Goal: Check status: Check status

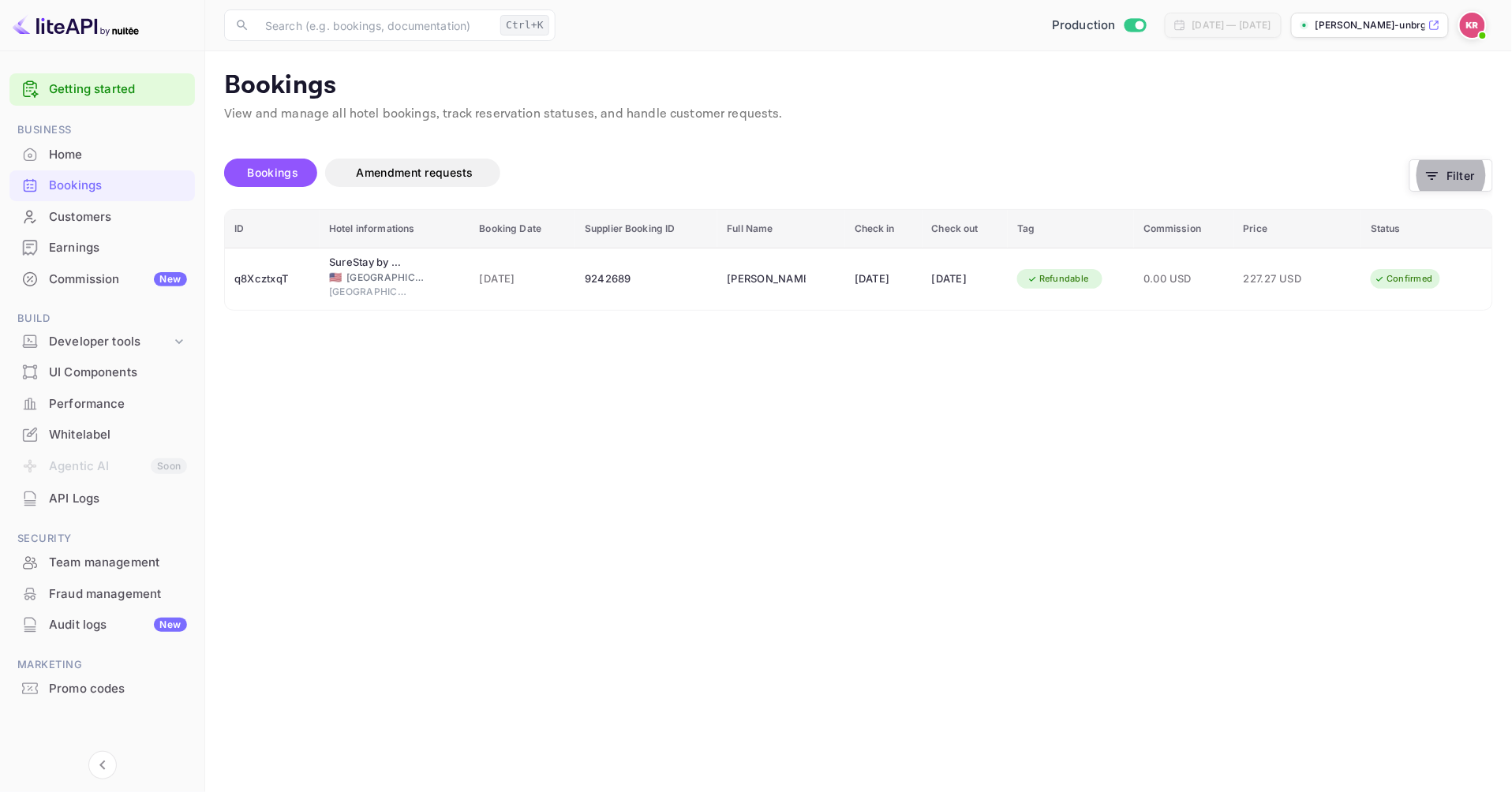
click at [1471, 24] on img at bounding box center [1472, 25] width 25 height 25
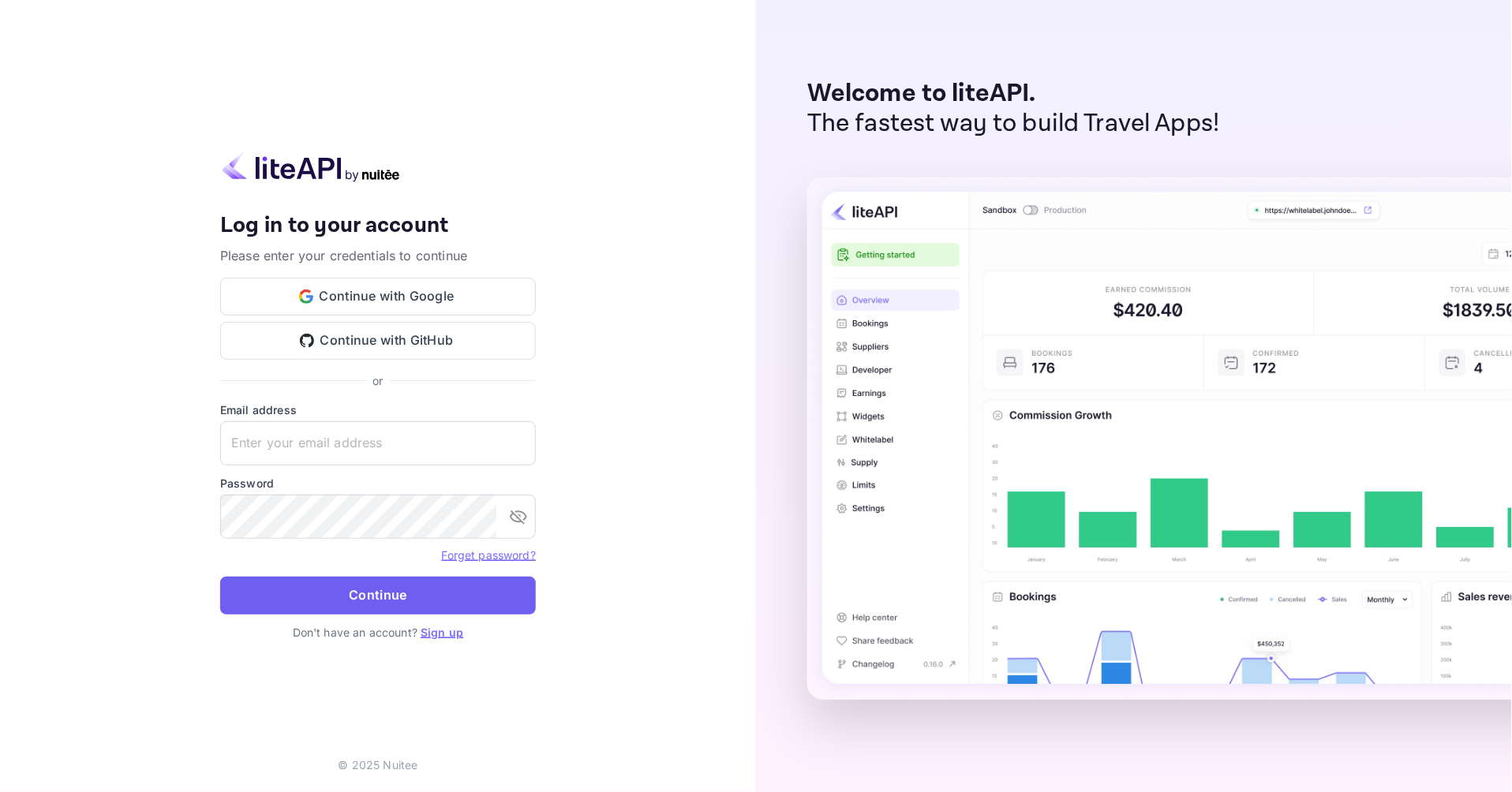
type input "[EMAIL_ADDRESS][DOMAIN_NAME]"
click at [449, 604] on button "Continue" at bounding box center [378, 596] width 316 height 38
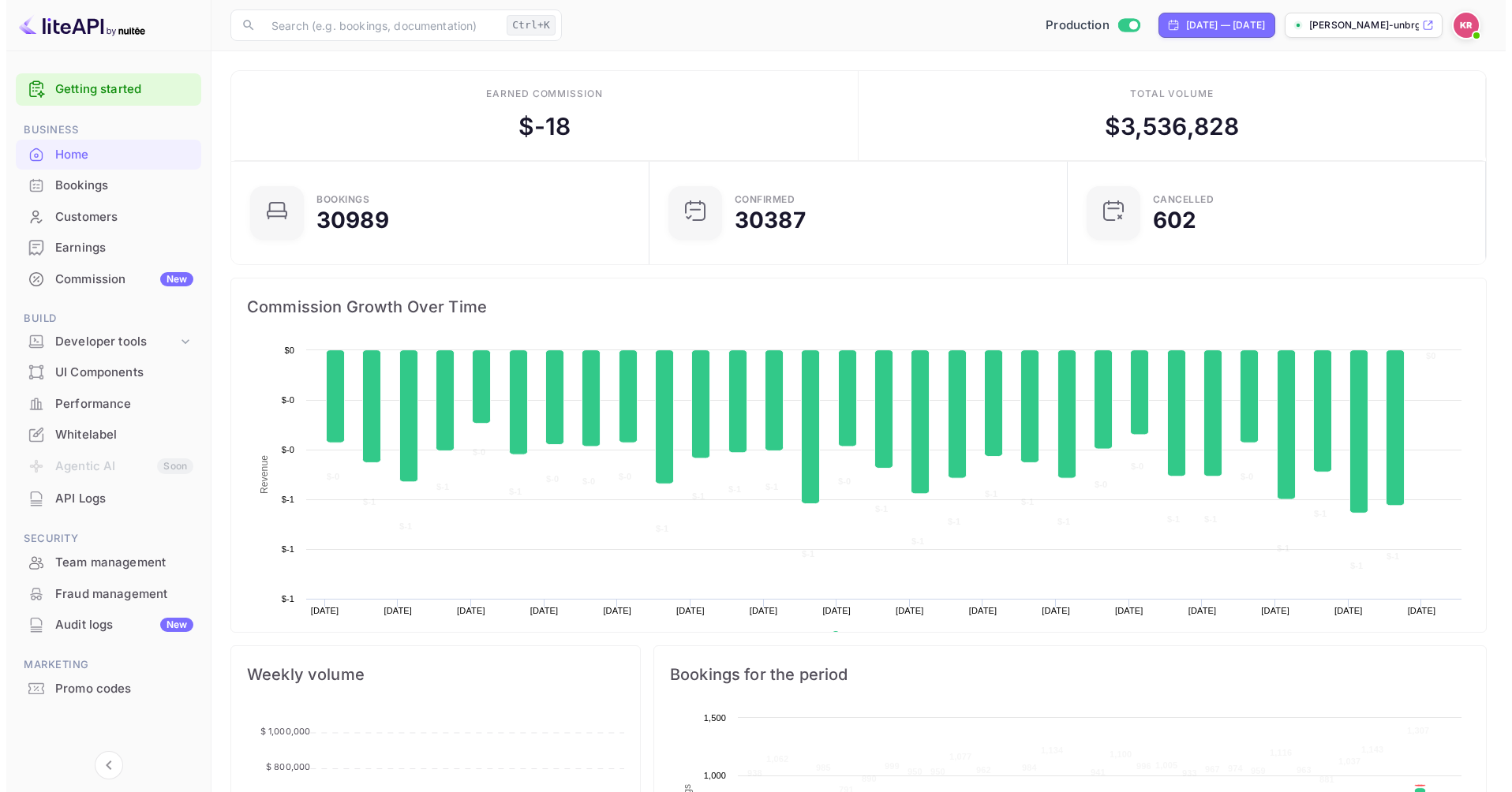
scroll to position [243, 396]
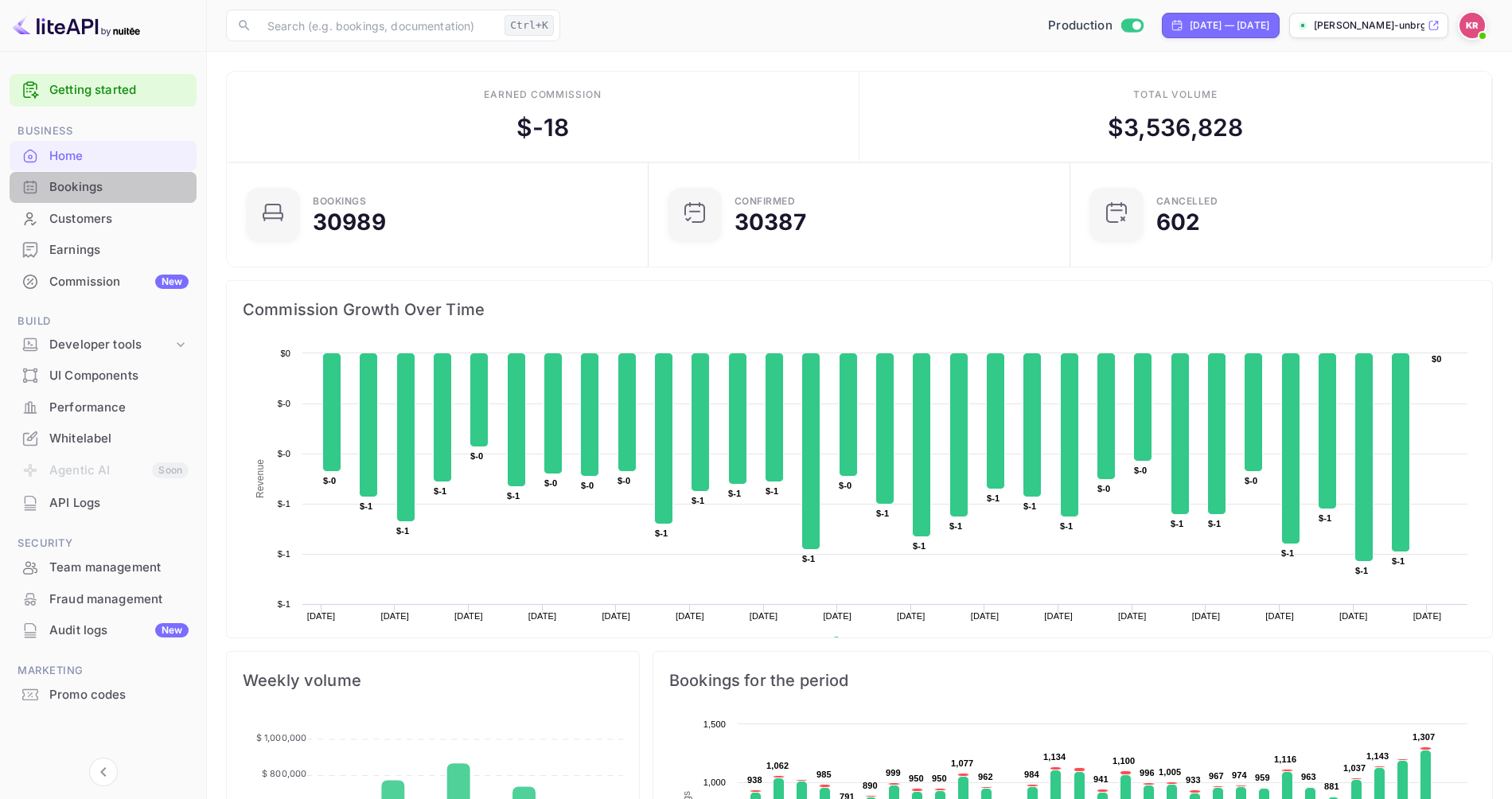
click at [45, 192] on div "Bookings" at bounding box center [103, 188] width 187 height 31
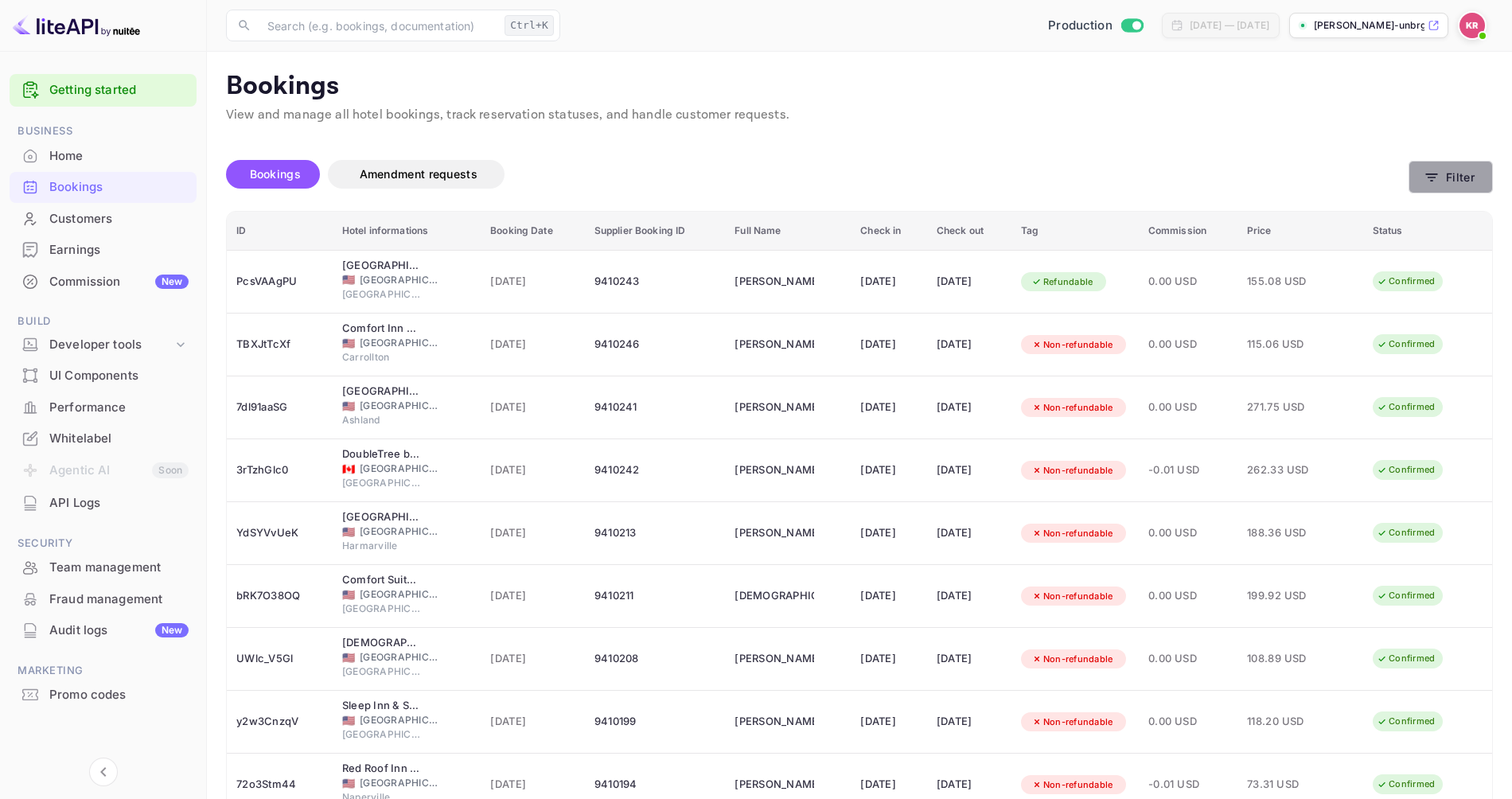
click at [1474, 180] on button "Filter" at bounding box center [1451, 176] width 85 height 32
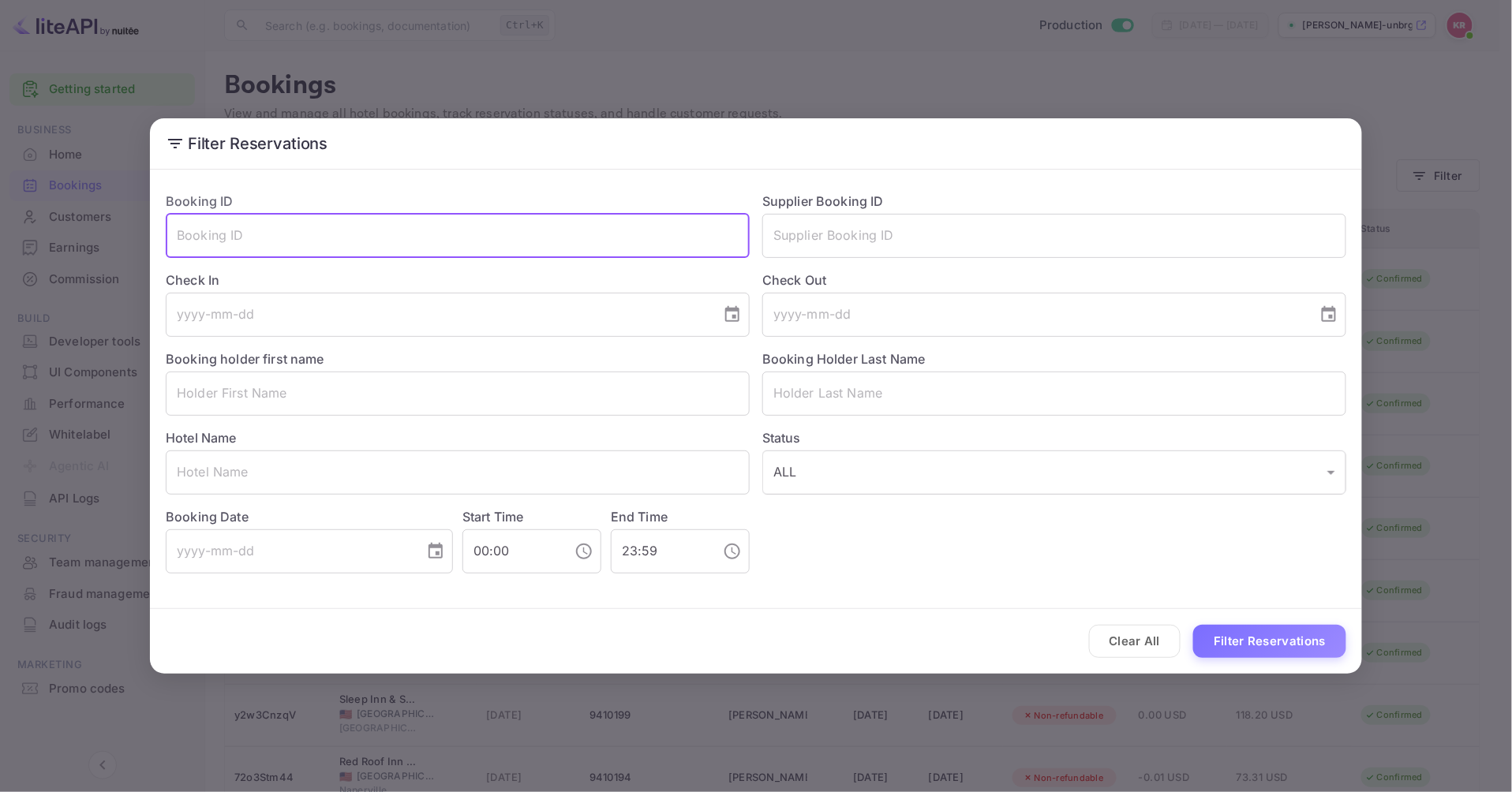
click at [207, 239] on input "text" at bounding box center [457, 235] width 584 height 44
paste input "gWFGs_kyE"
type input "gWFGs_kyE"
click at [1193, 625] on button "Filter Reservations" at bounding box center [1270, 641] width 153 height 34
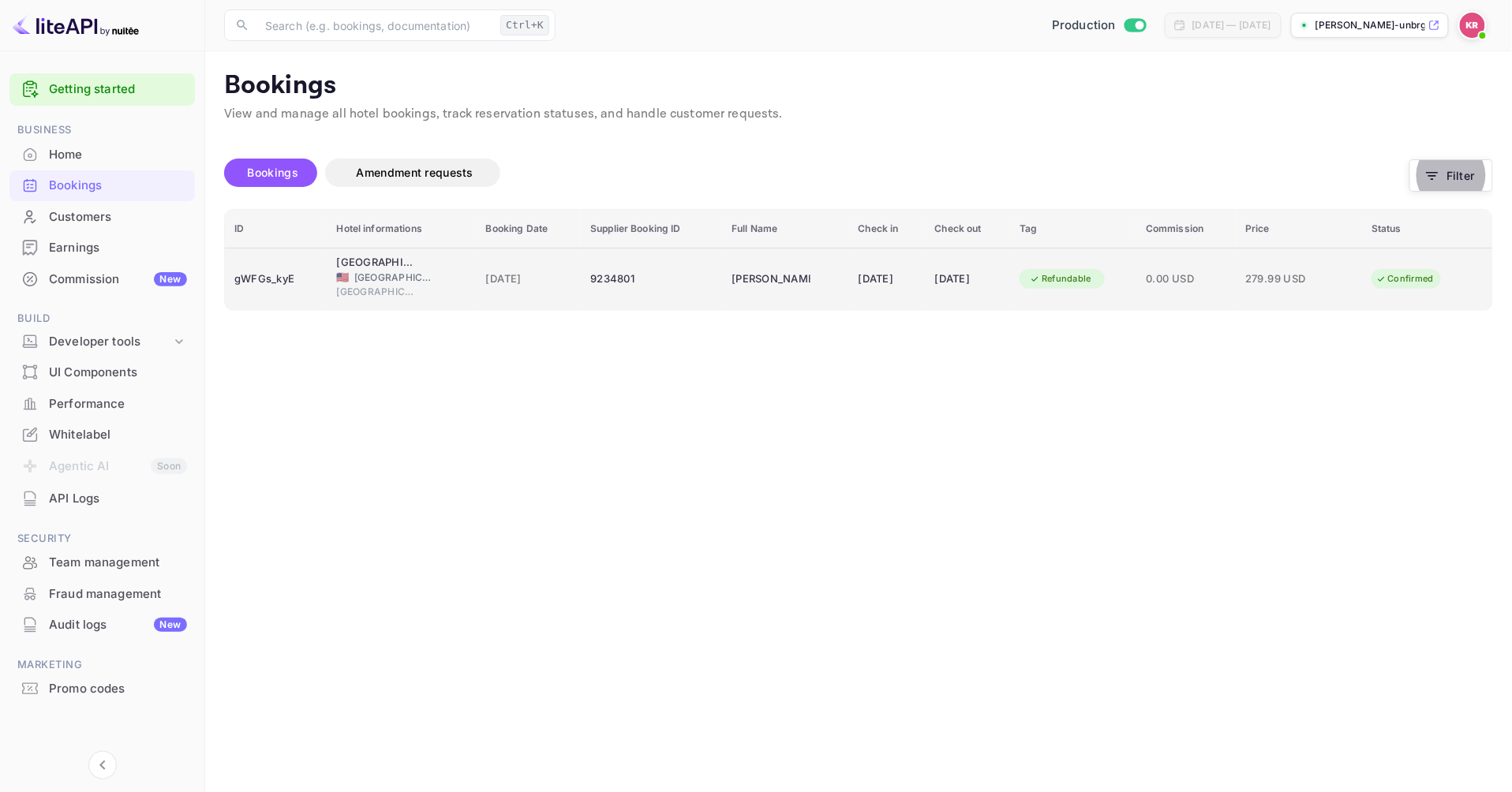
click at [602, 274] on div "9234801" at bounding box center [651, 279] width 122 height 25
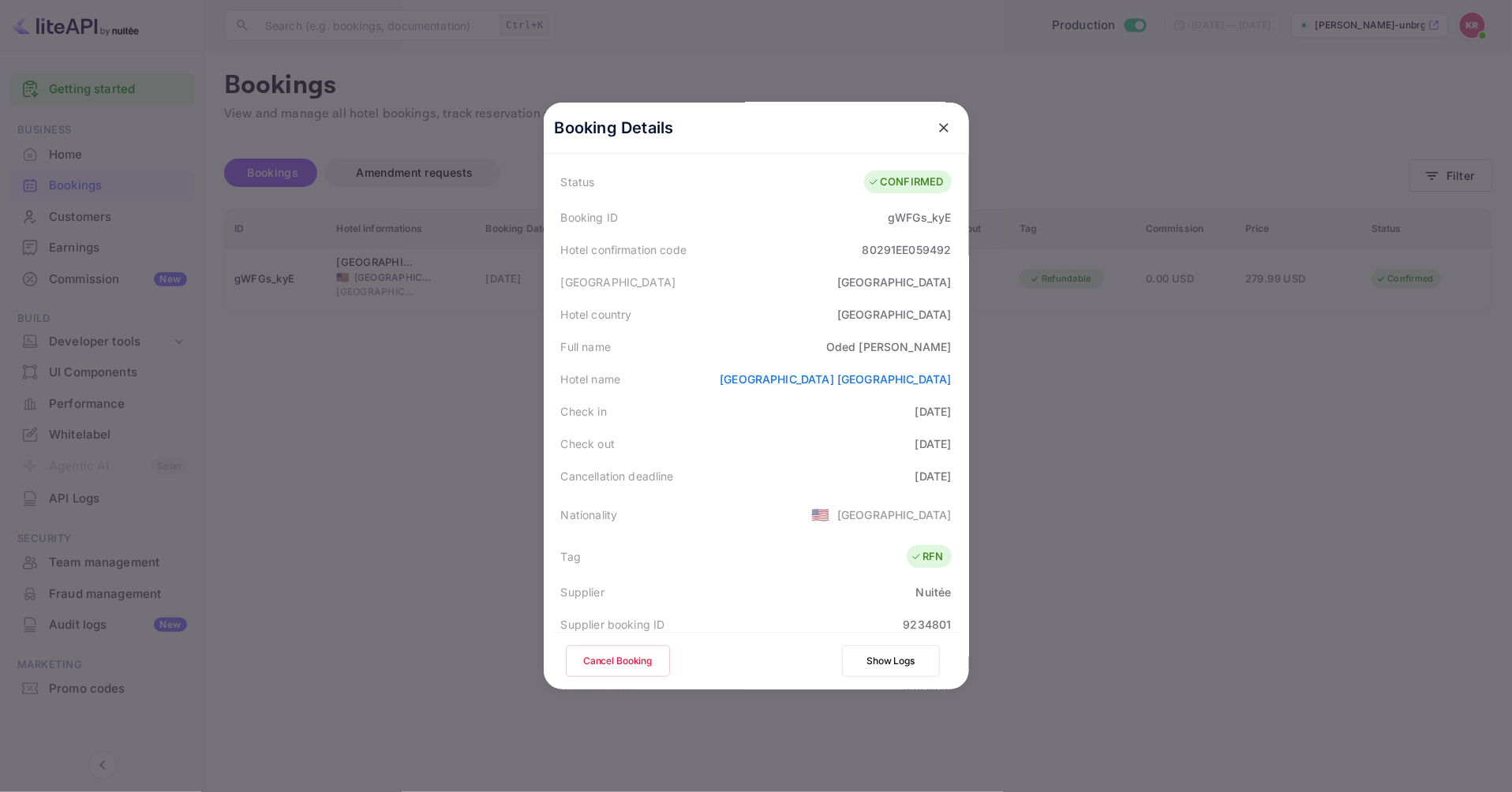
scroll to position [87, 0]
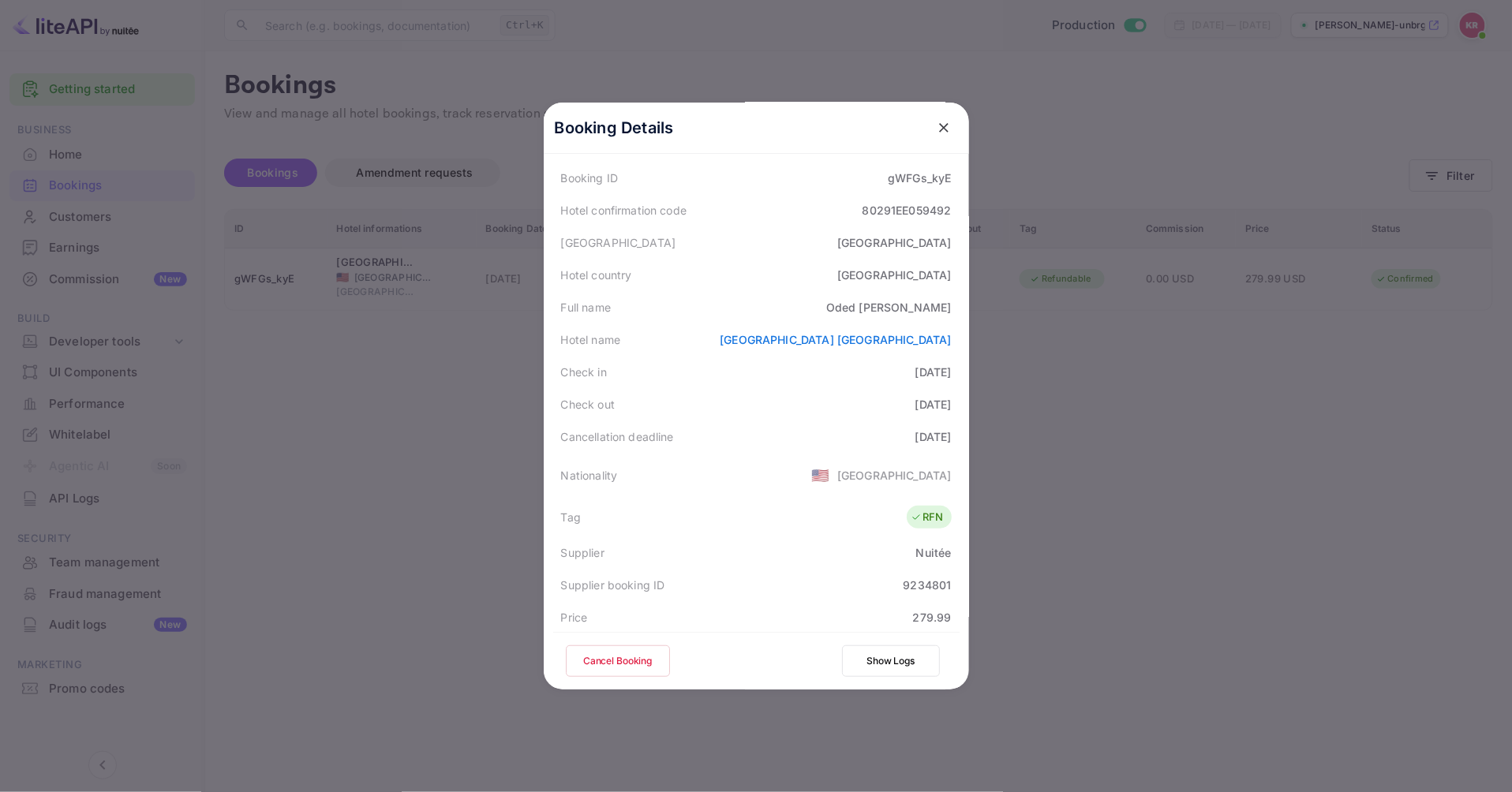
click at [902, 583] on div "9234801" at bounding box center [927, 584] width 48 height 16
click at [902, 582] on div "9234801" at bounding box center [927, 584] width 48 height 16
copy div "9234801"
